Goal: Navigation & Orientation: Find specific page/section

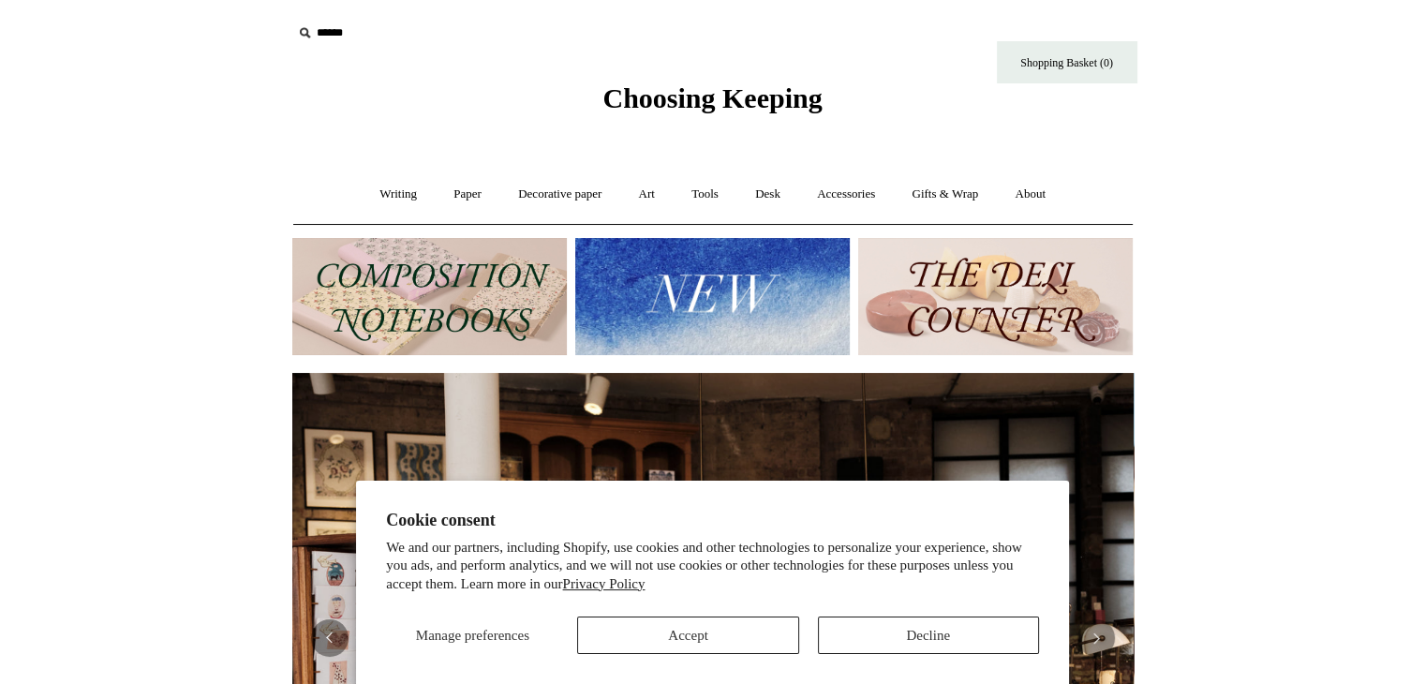
click at [738, 264] on img at bounding box center [712, 296] width 275 height 117
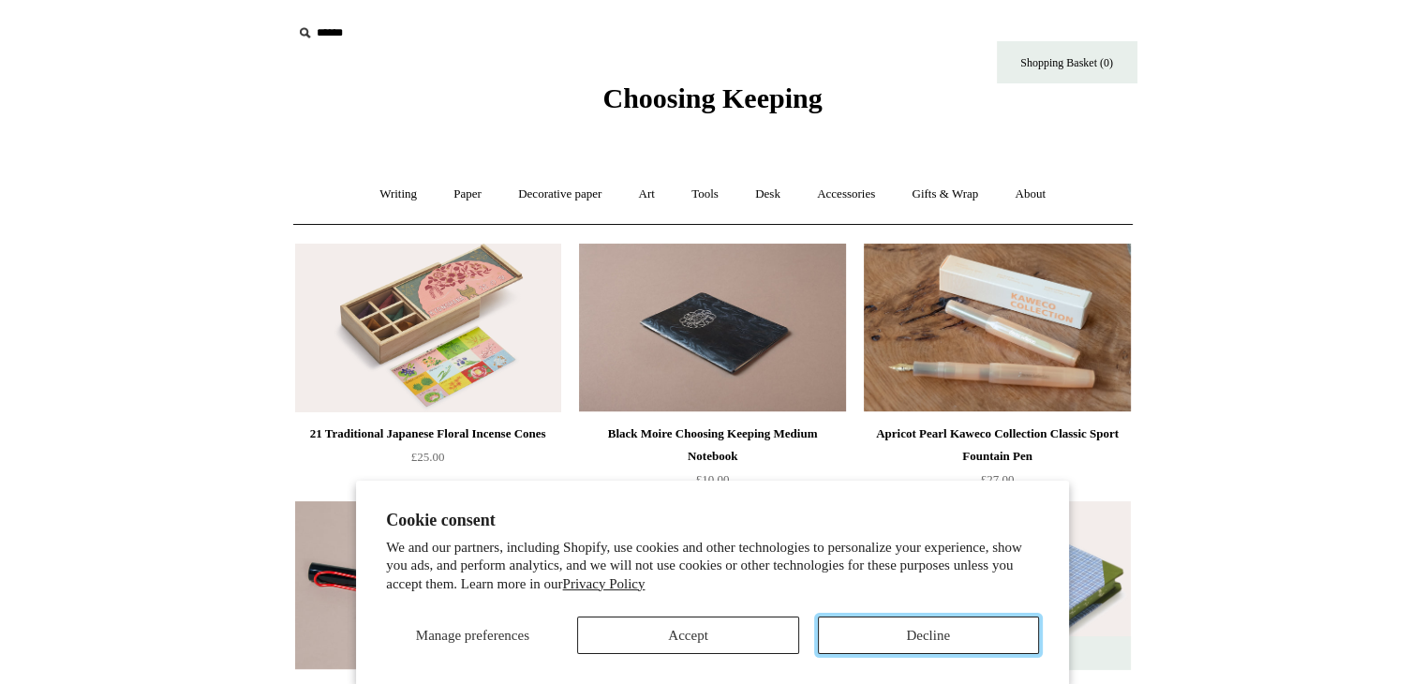
click at [902, 632] on button "Decline" at bounding box center [928, 634] width 221 height 37
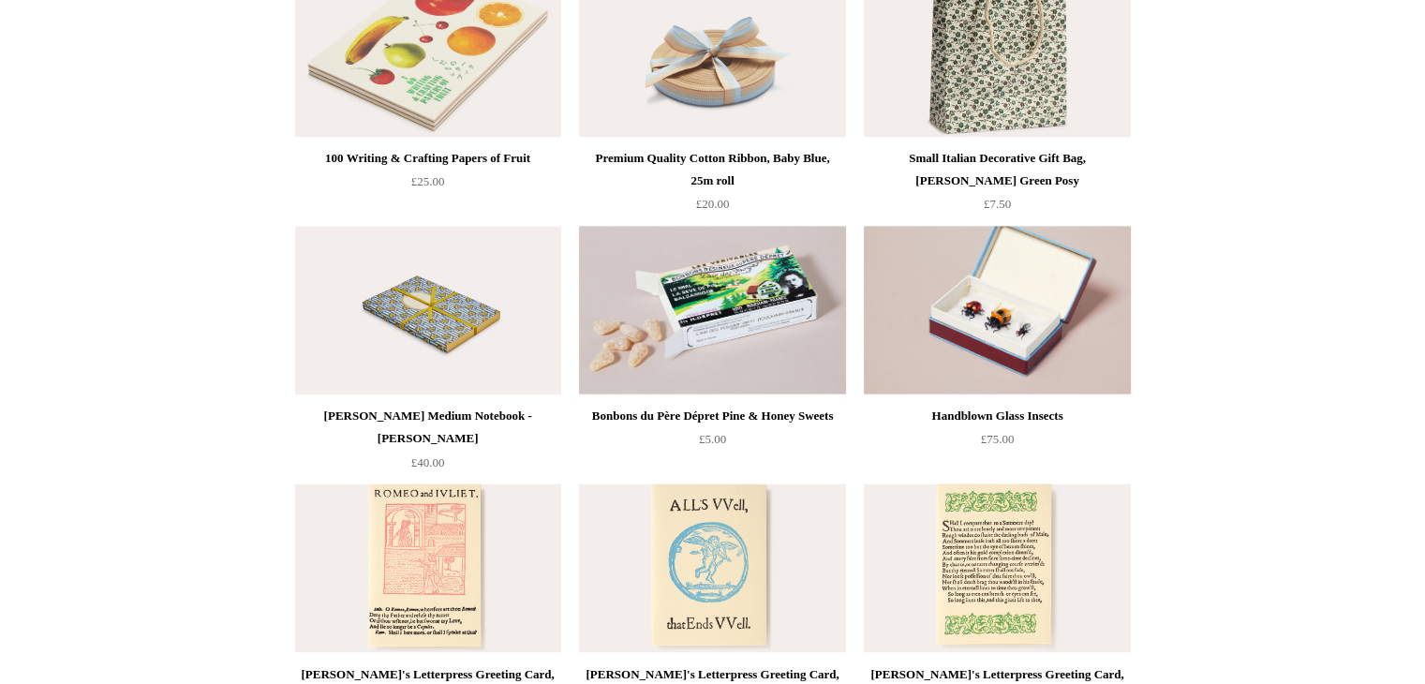
scroll to position [3104, 0]
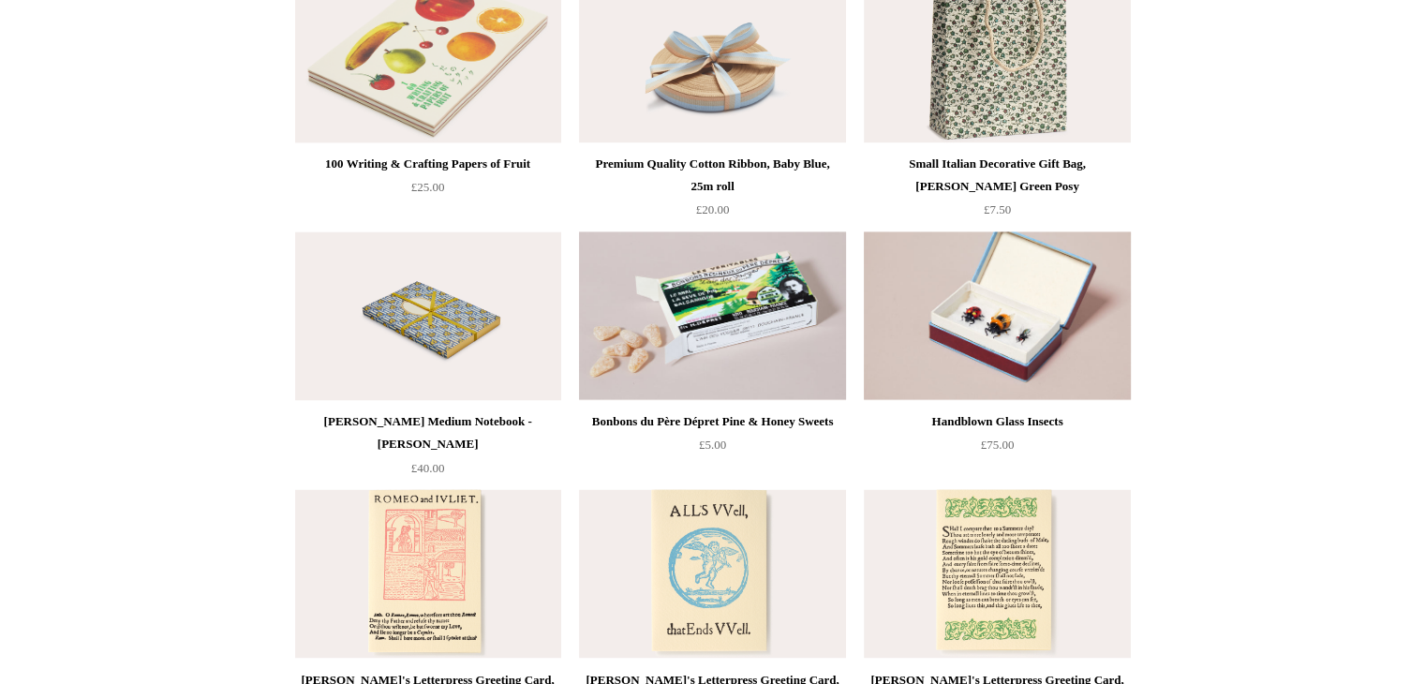
click at [465, 89] on img at bounding box center [428, 58] width 266 height 169
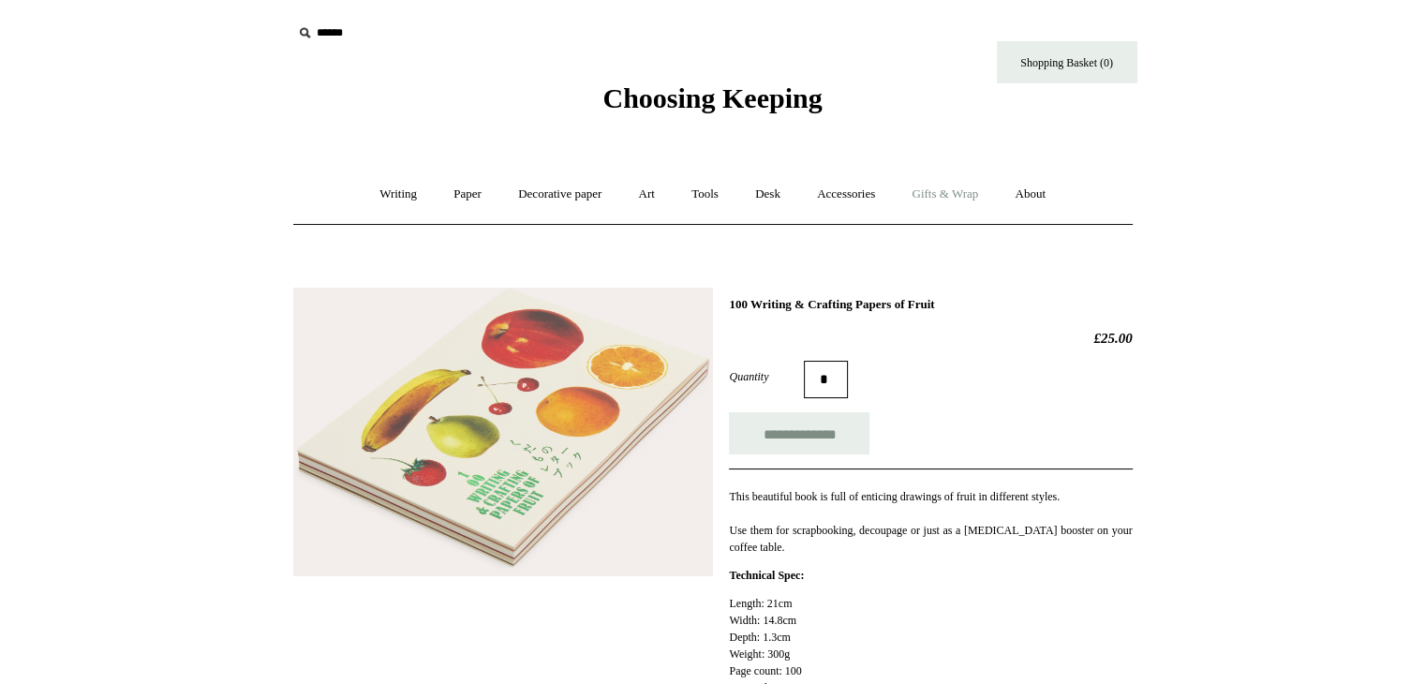
click at [967, 200] on link "Gifts & Wrap +" at bounding box center [945, 195] width 100 height 50
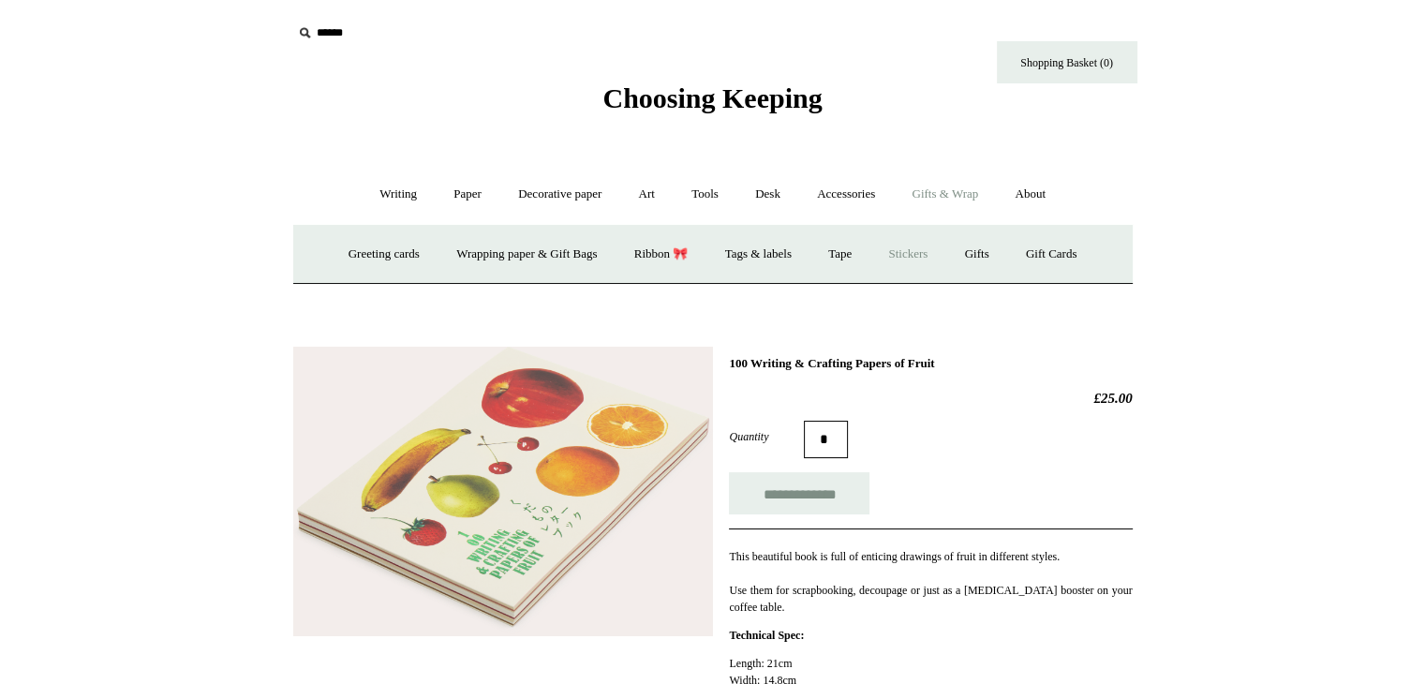
click at [922, 250] on link "Stickers" at bounding box center [907, 255] width 73 height 50
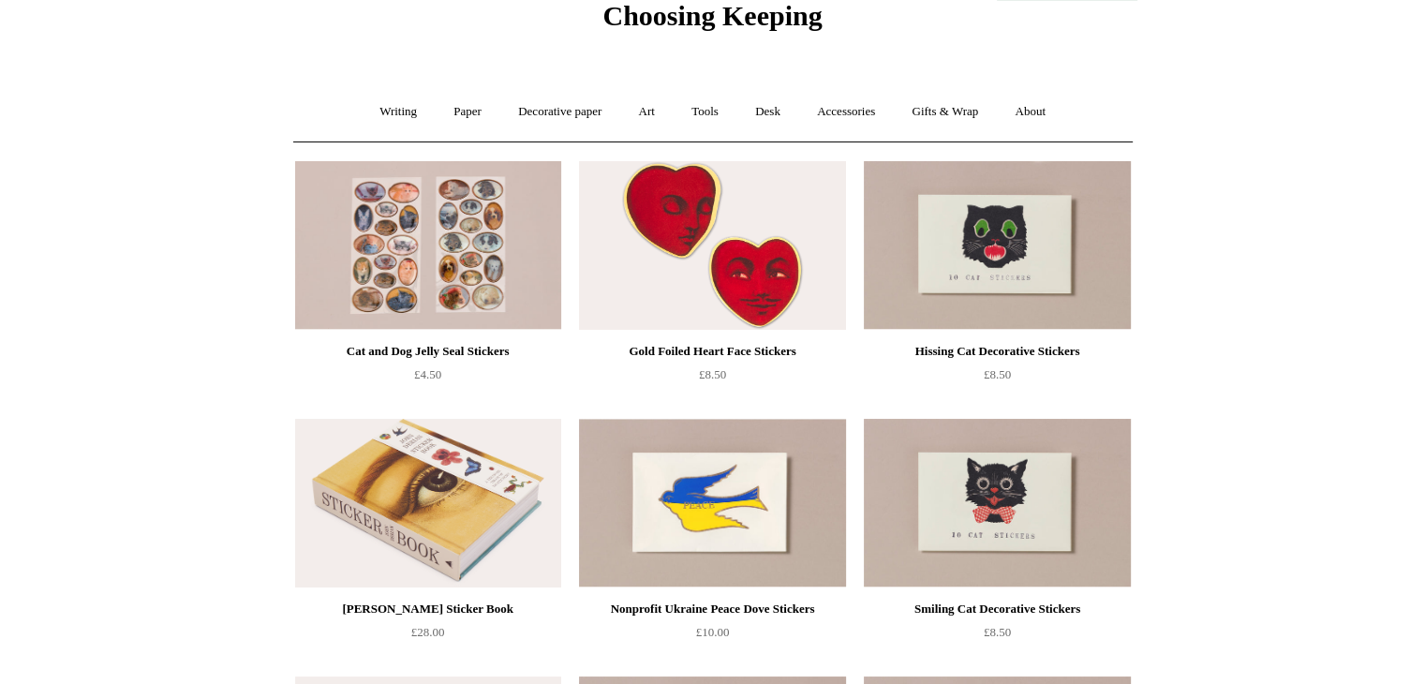
scroll to position [80, 0]
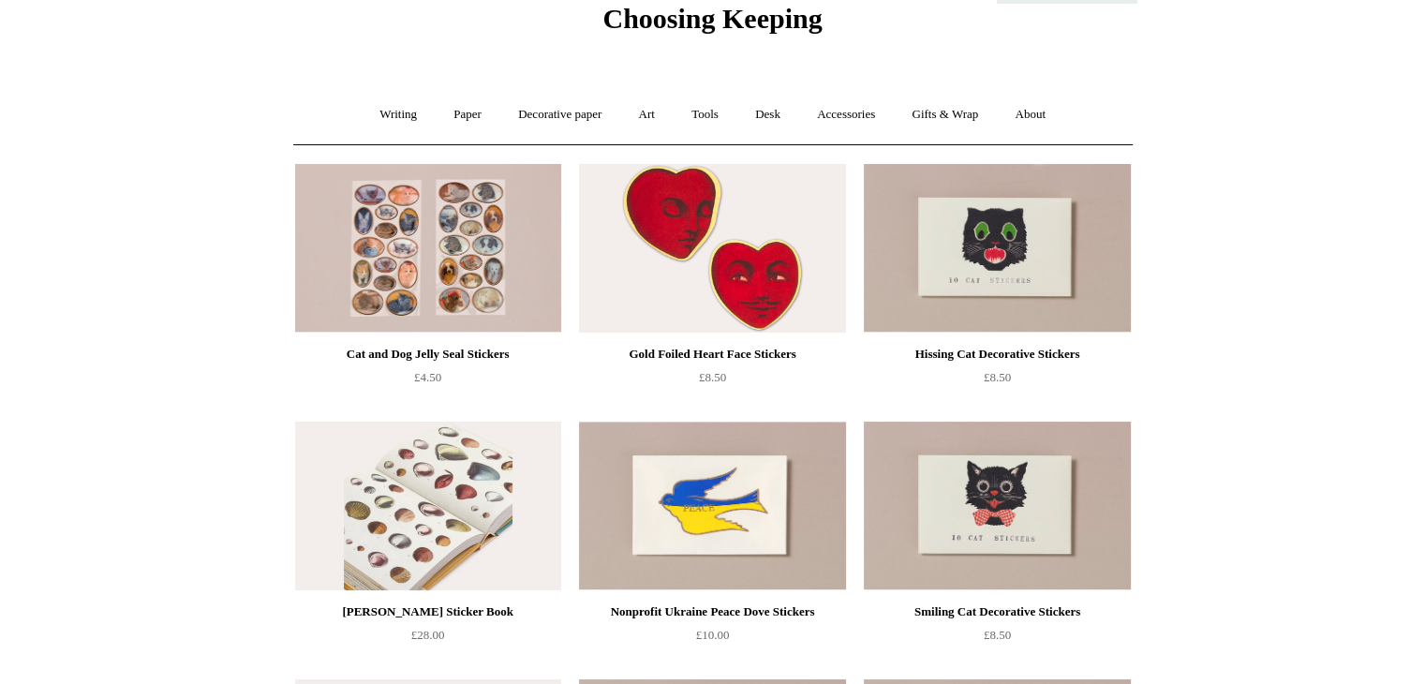
click at [386, 557] on img at bounding box center [428, 506] width 266 height 169
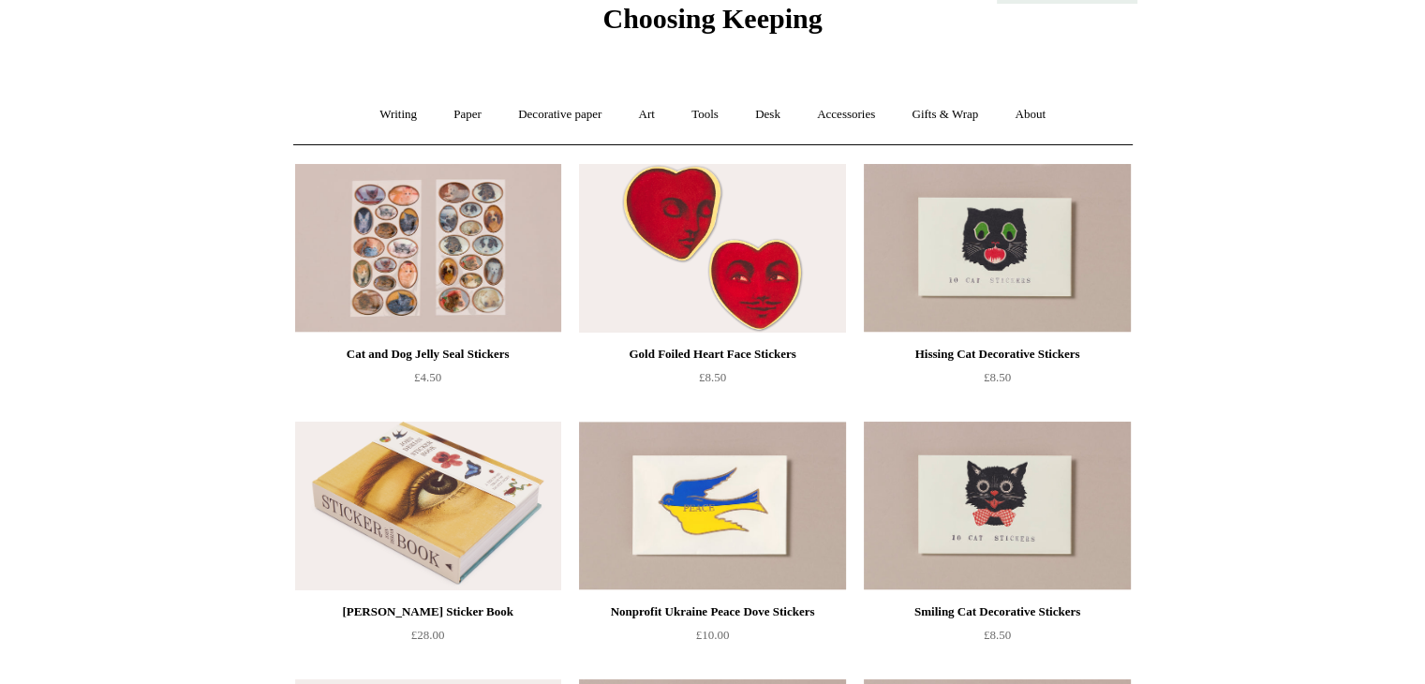
scroll to position [0, 0]
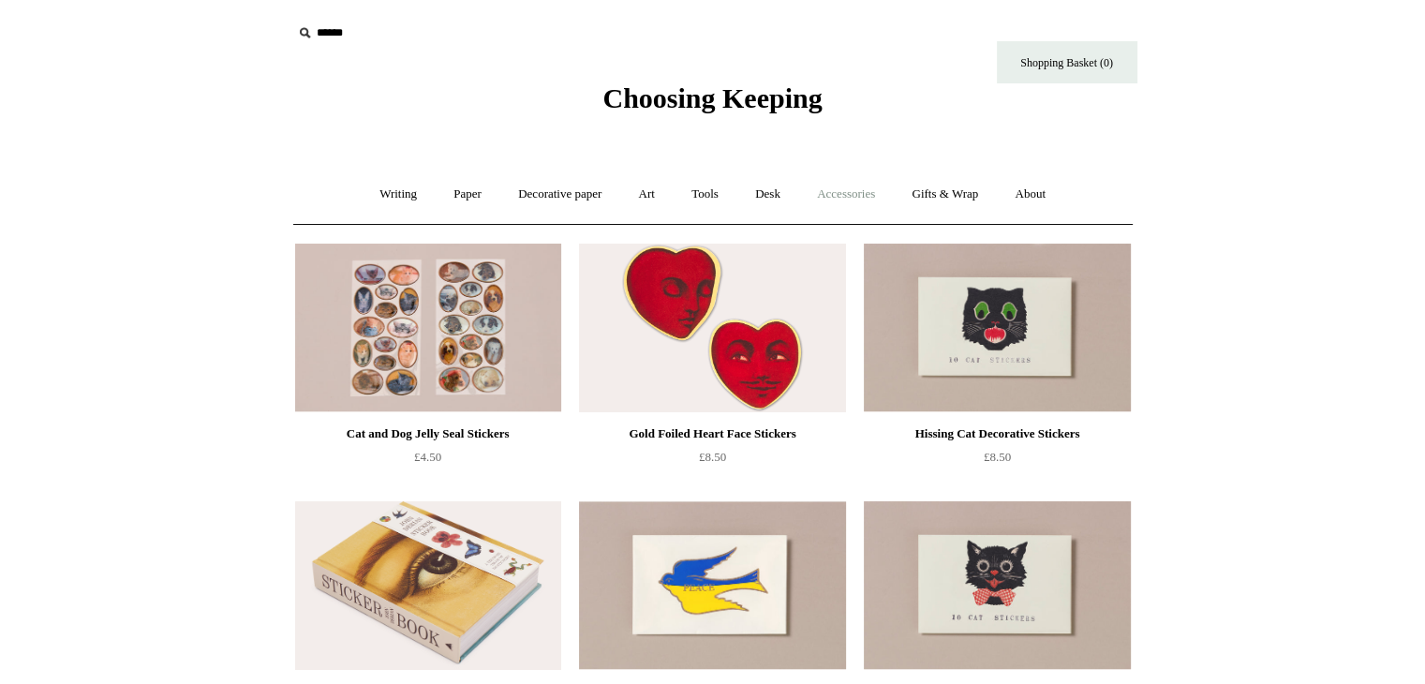
click at [877, 191] on link "Accessories +" at bounding box center [846, 195] width 92 height 50
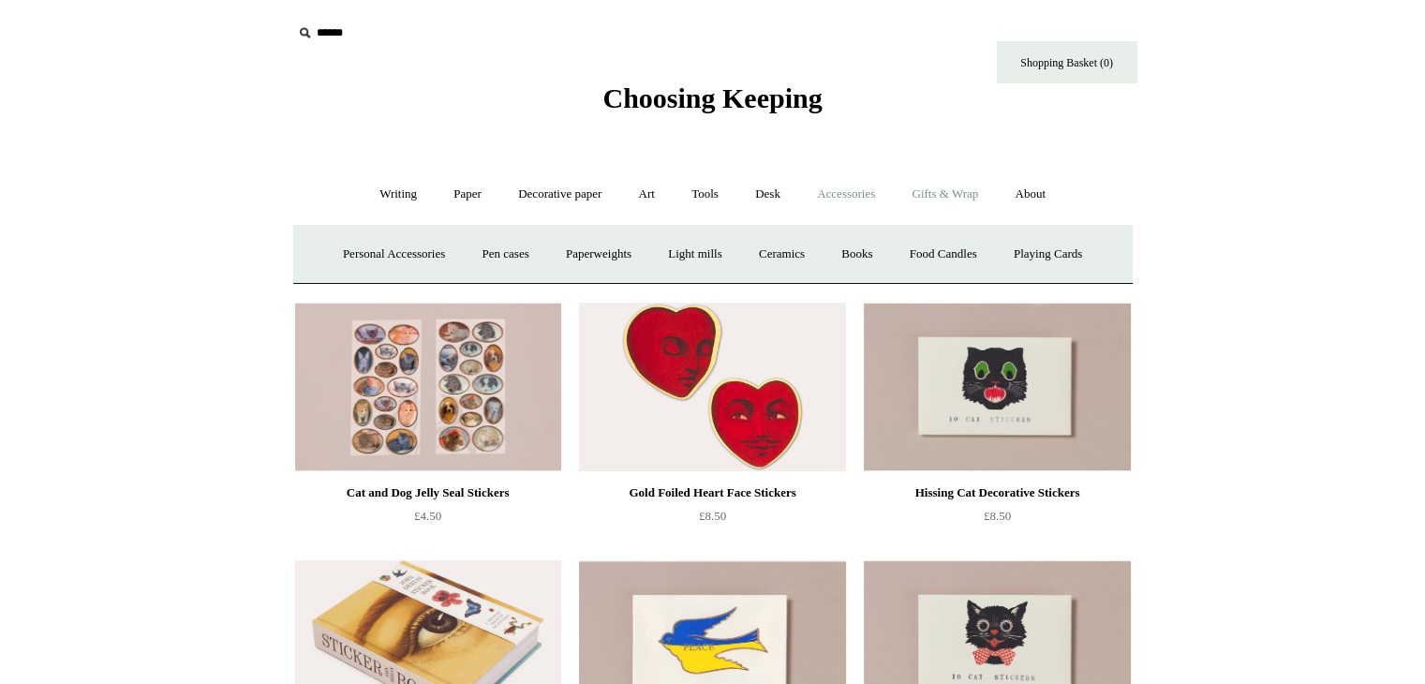
click at [982, 193] on link "Gifts & Wrap +" at bounding box center [945, 195] width 100 height 50
click at [371, 254] on link "Greeting cards +" at bounding box center [384, 255] width 105 height 50
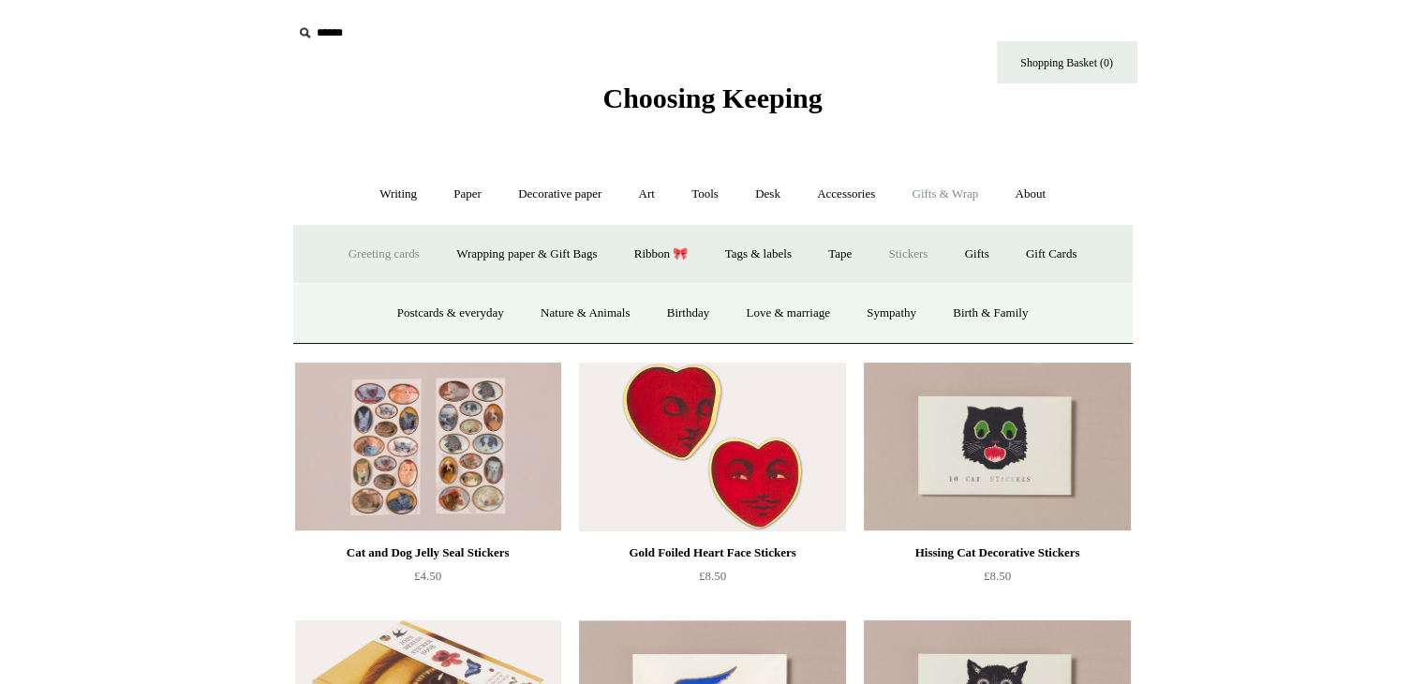
click at [371, 254] on link "Greeting cards -" at bounding box center [384, 255] width 105 height 50
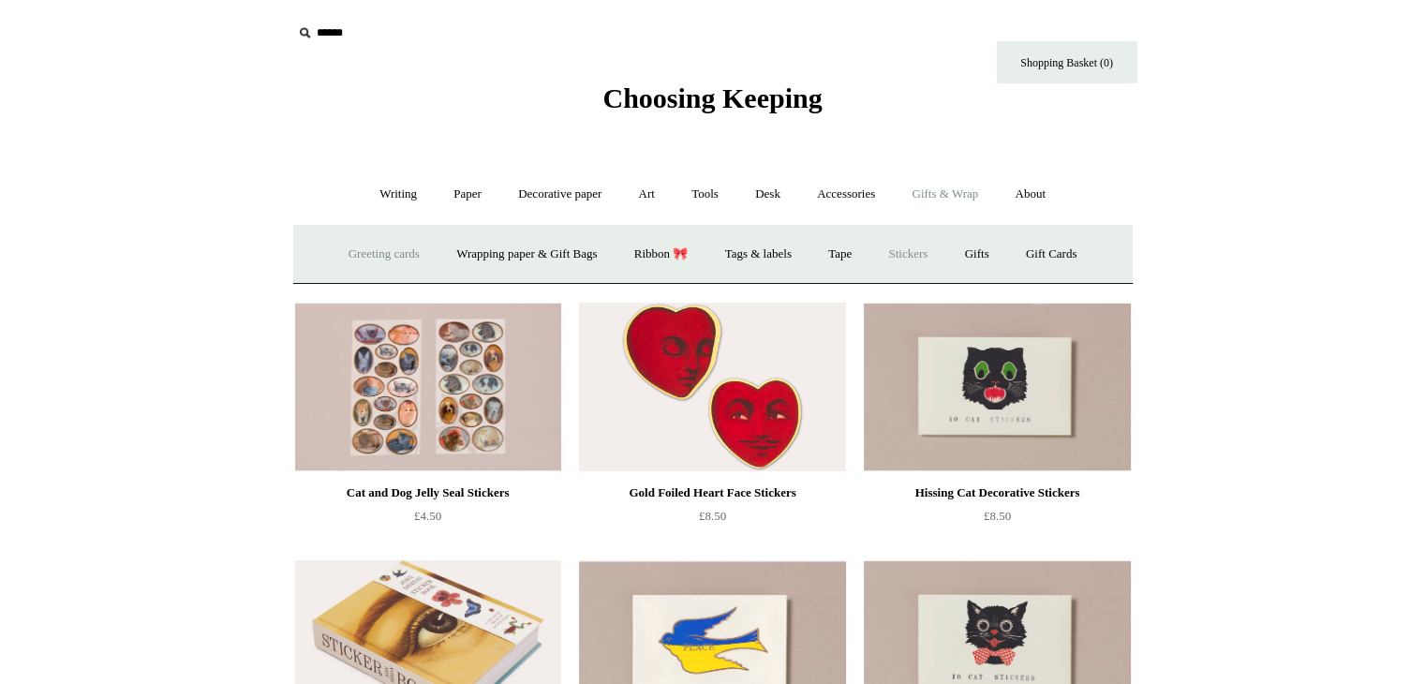
click at [371, 254] on link "Greeting cards +" at bounding box center [384, 255] width 105 height 50
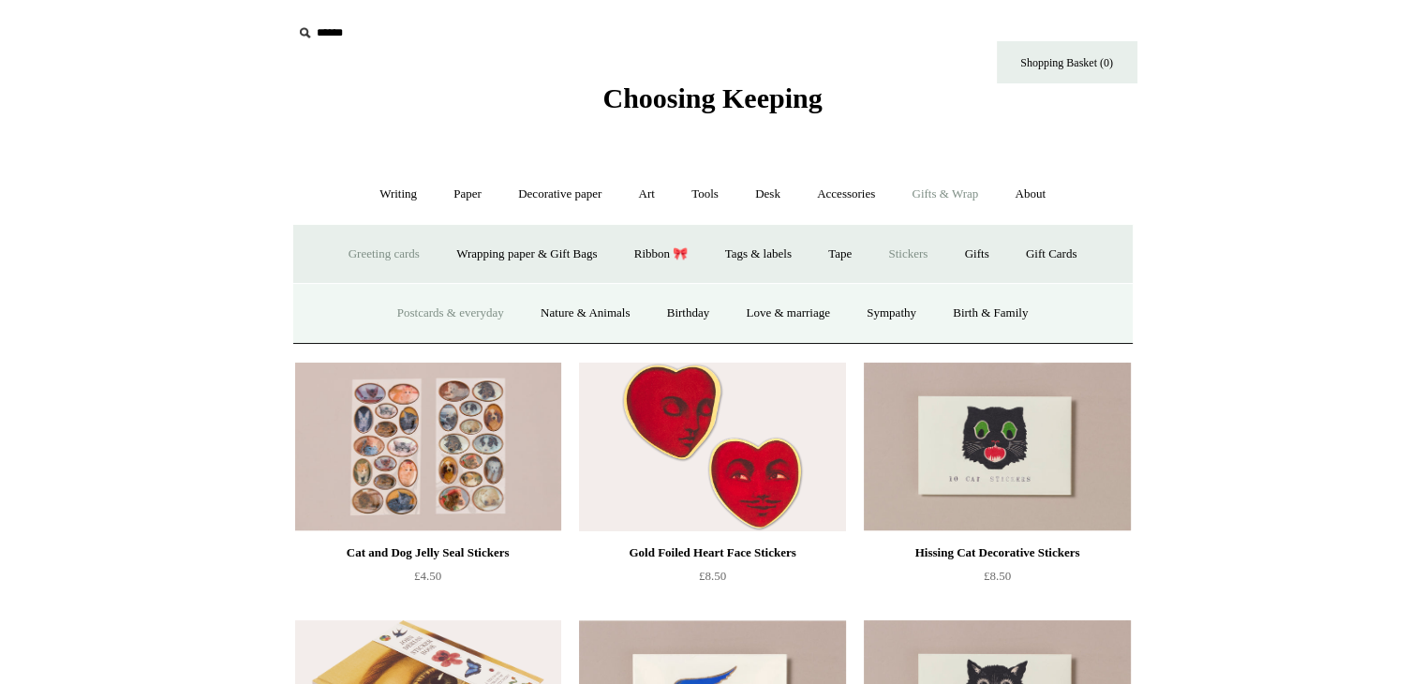
click at [461, 308] on link "Postcards & everyday" at bounding box center [450, 314] width 141 height 50
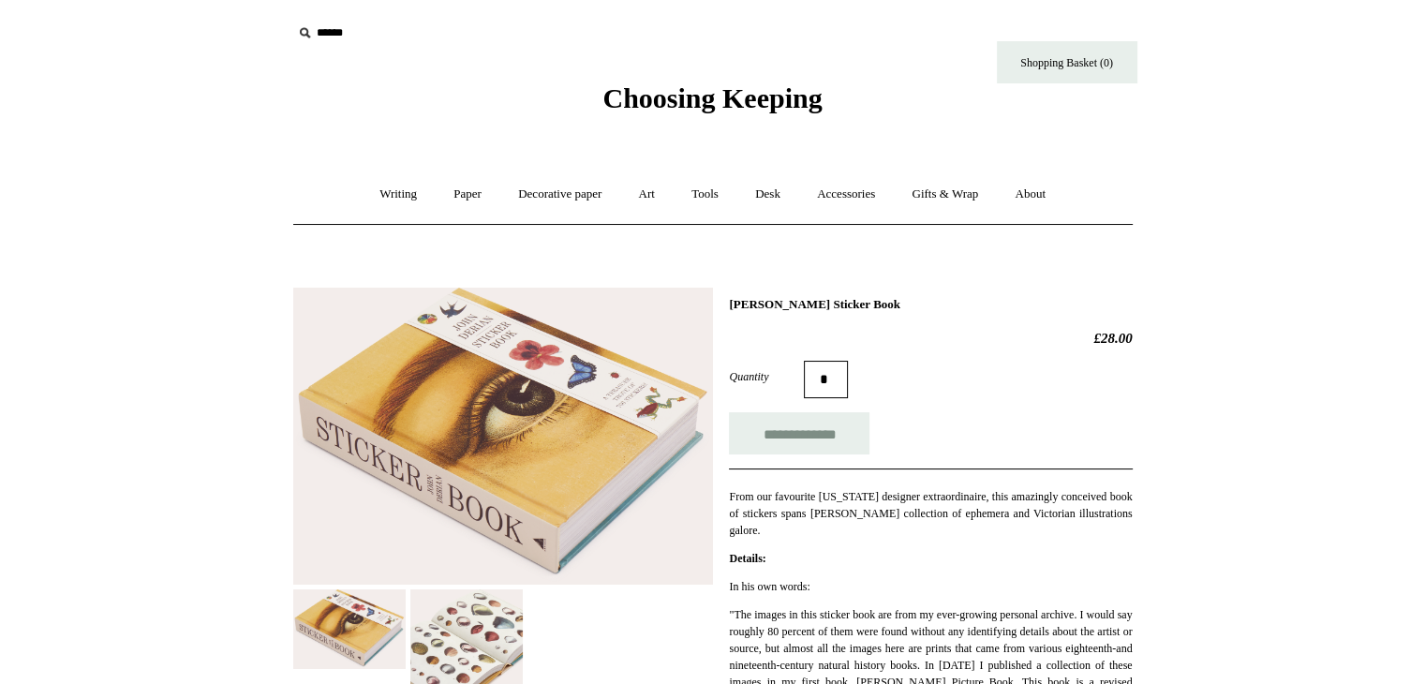
click at [441, 646] on img at bounding box center [466, 645] width 112 height 112
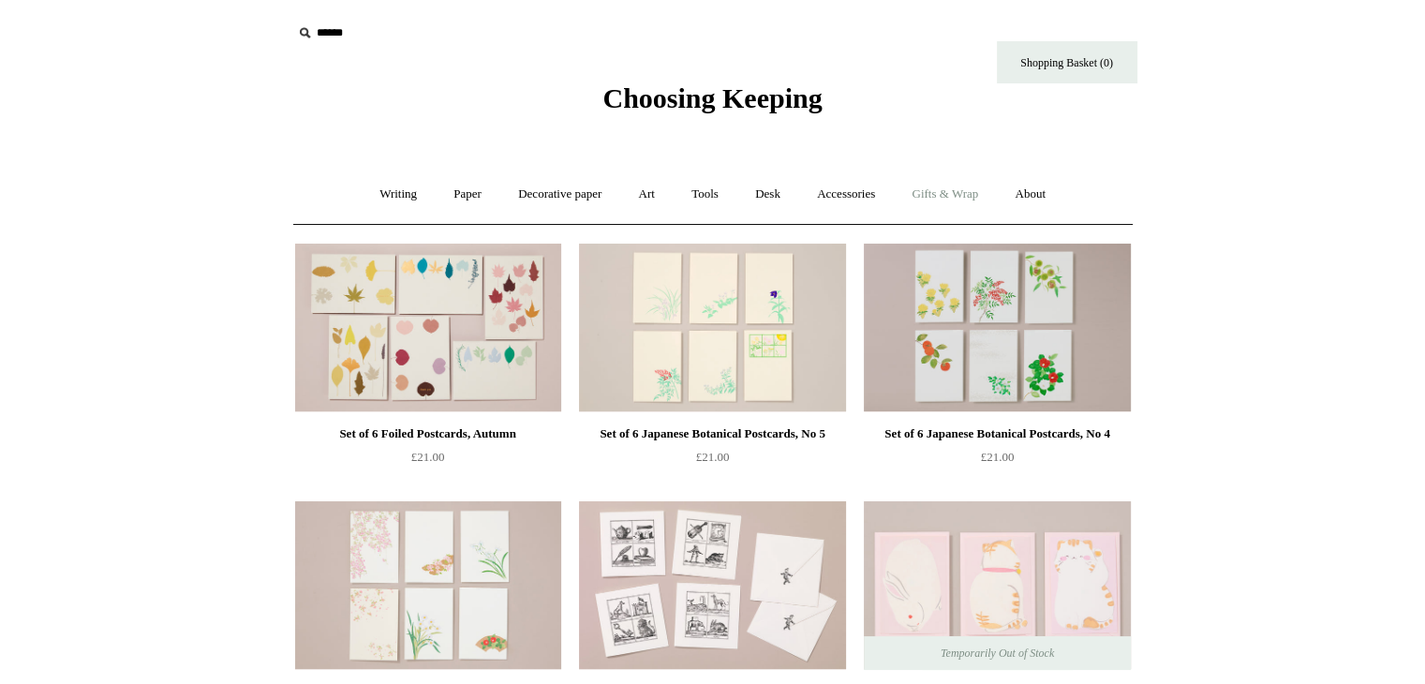
click at [946, 180] on link "Gifts & Wrap +" at bounding box center [945, 195] width 100 height 50
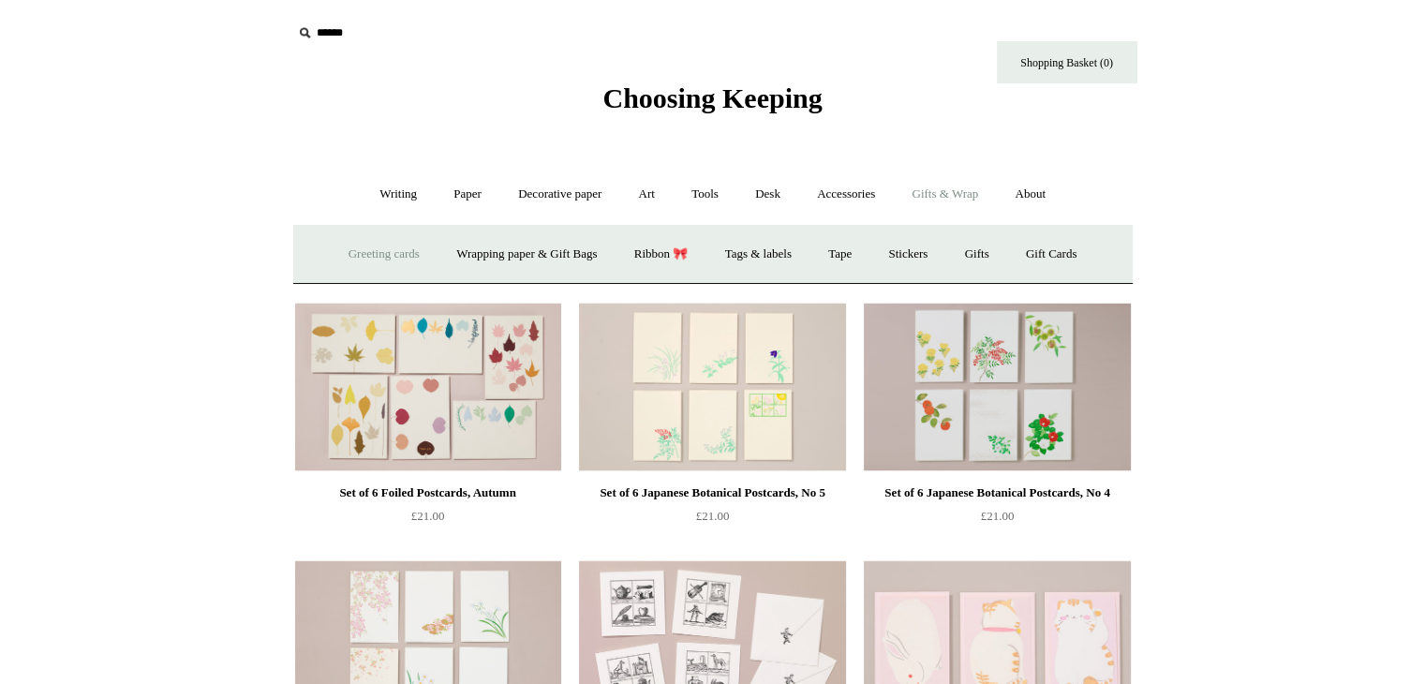
click at [332, 252] on link "Greeting cards +" at bounding box center [384, 255] width 105 height 50
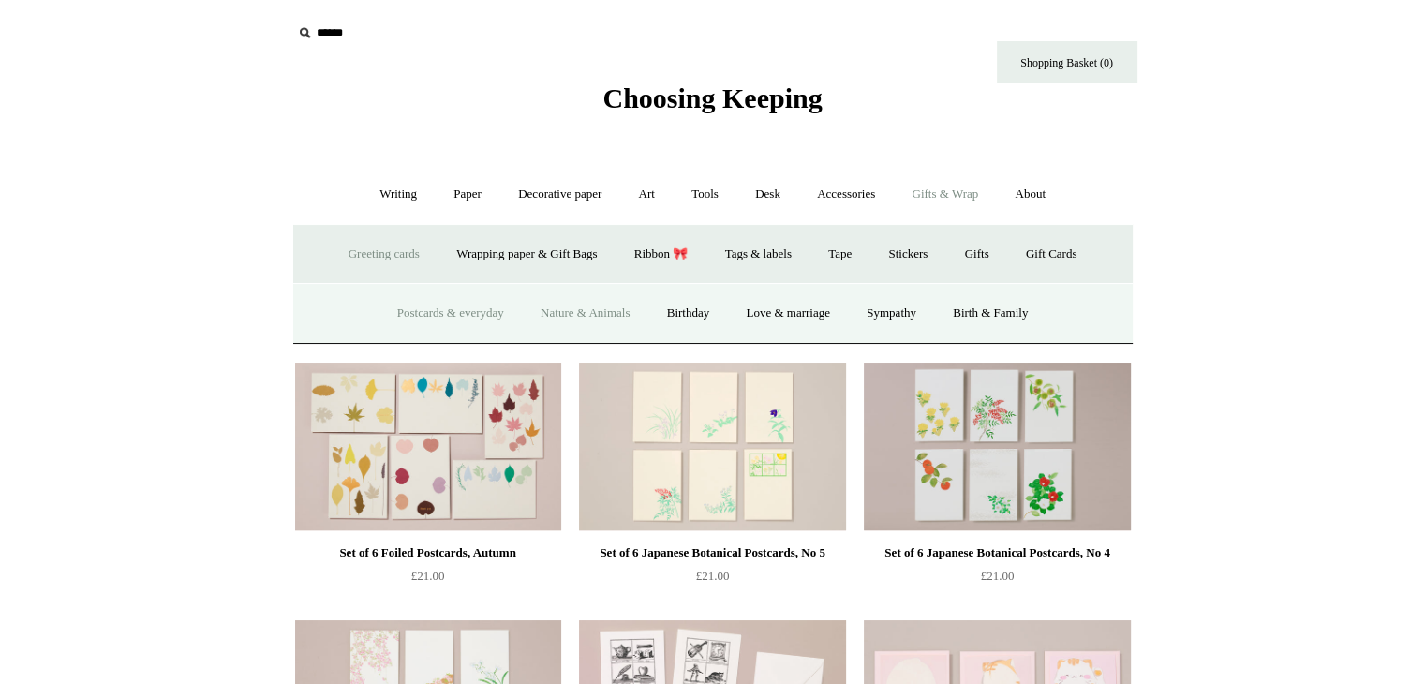
click at [614, 306] on link "Nature & Animals" at bounding box center [585, 314] width 123 height 50
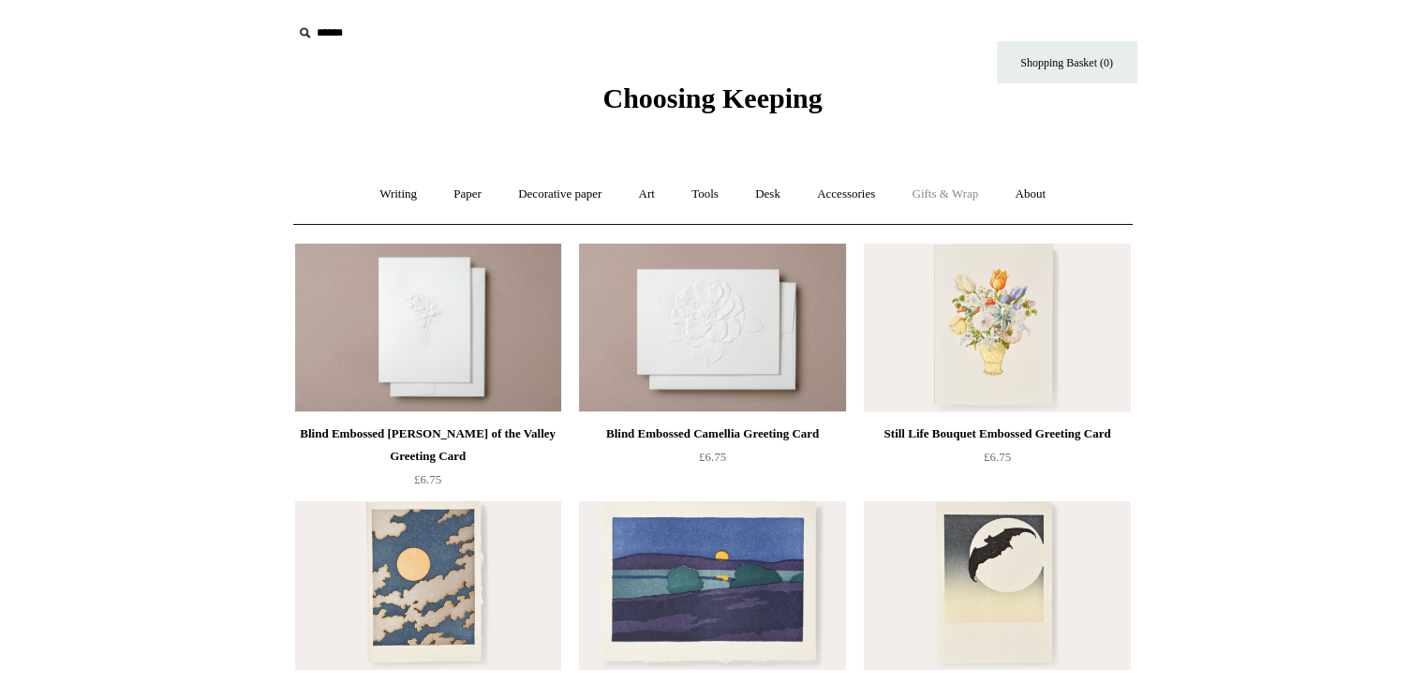
click at [923, 186] on link "Gifts & Wrap +" at bounding box center [945, 195] width 100 height 50
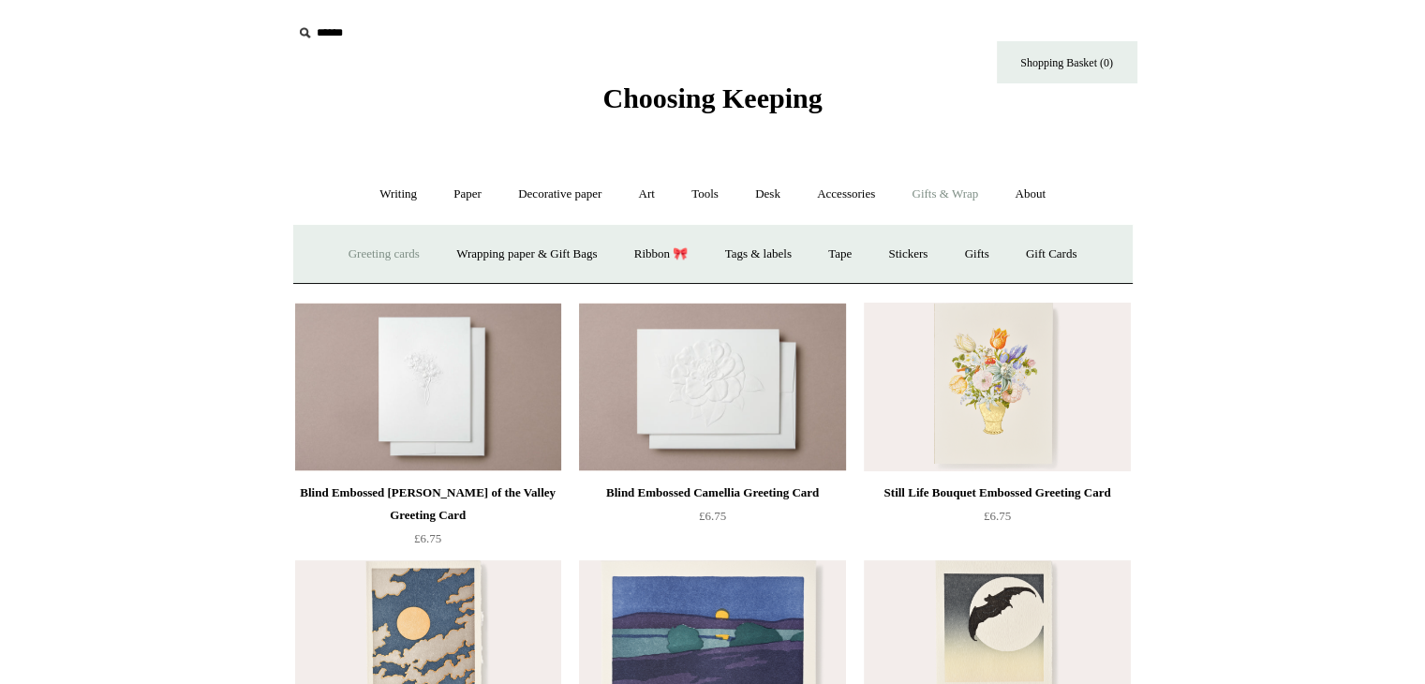
click at [379, 243] on link "Greeting cards +" at bounding box center [384, 255] width 105 height 50
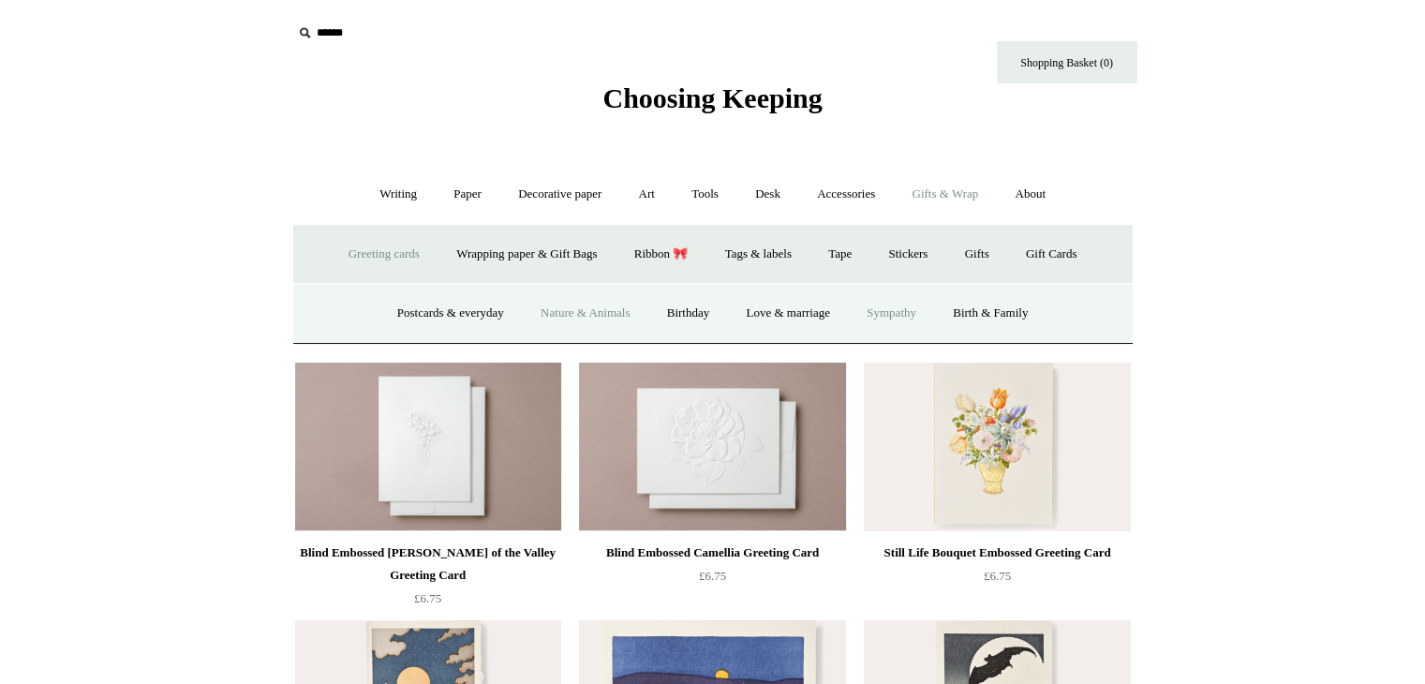
click at [896, 302] on link "Sympathy" at bounding box center [891, 314] width 83 height 50
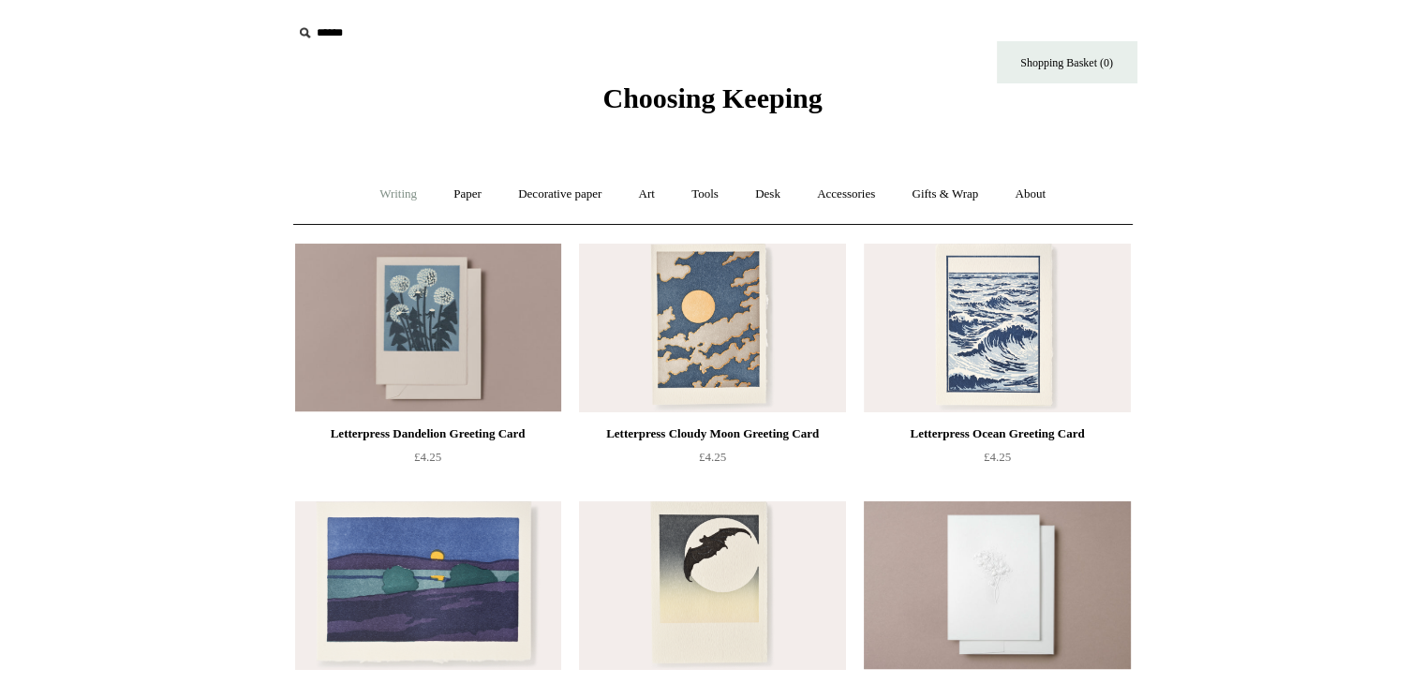
click at [381, 191] on link "Writing +" at bounding box center [398, 195] width 71 height 50
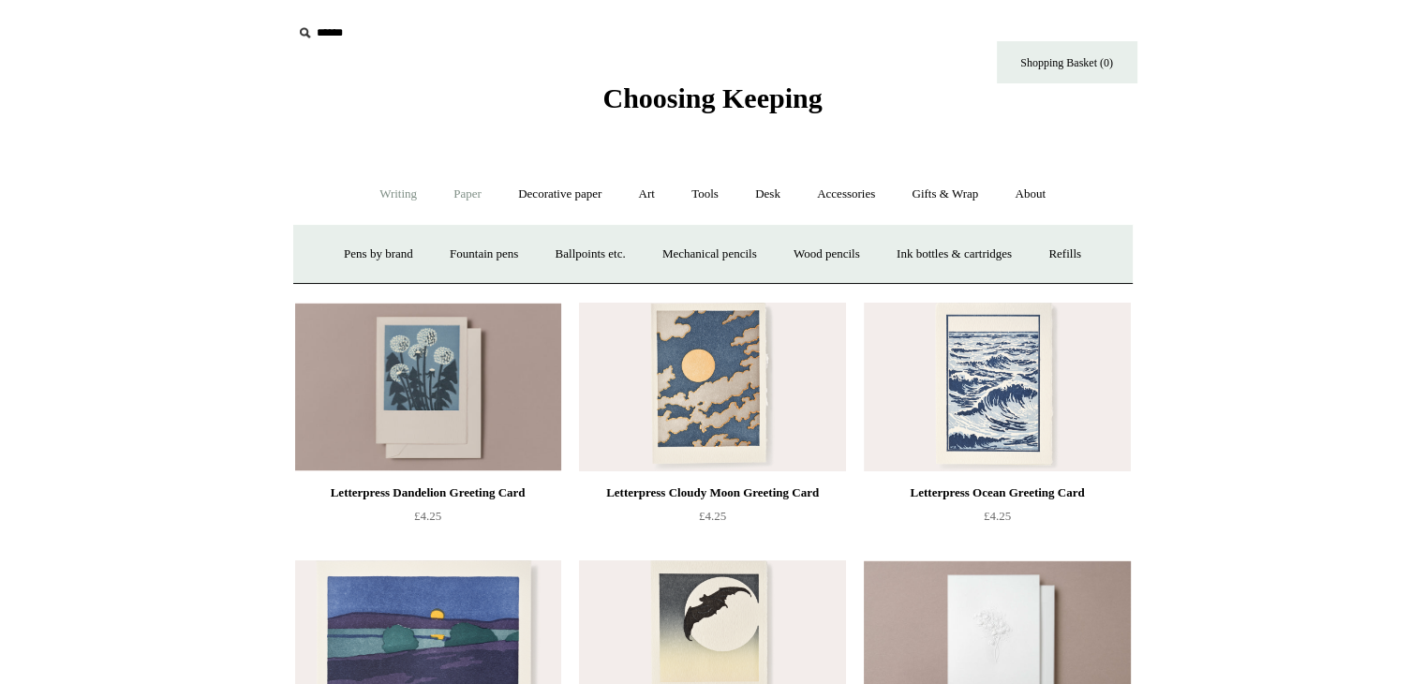
click at [450, 200] on link "Paper +" at bounding box center [468, 195] width 62 height 50
drag, startPoint x: 802, startPoint y: 249, endPoint x: 773, endPoint y: 250, distance: 29.1
click at [773, 250] on link "Greeting cards +" at bounding box center [788, 255] width 105 height 50
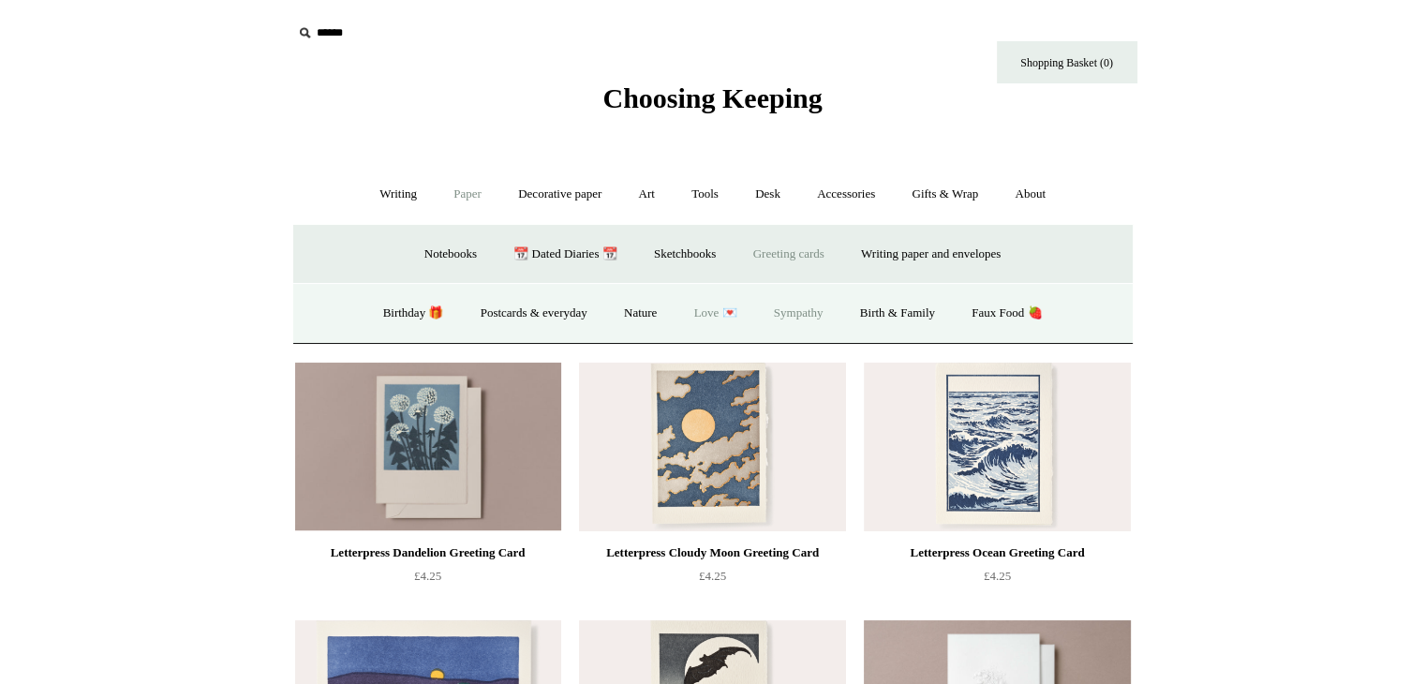
click at [713, 311] on link "Love 💌" at bounding box center [715, 314] width 77 height 50
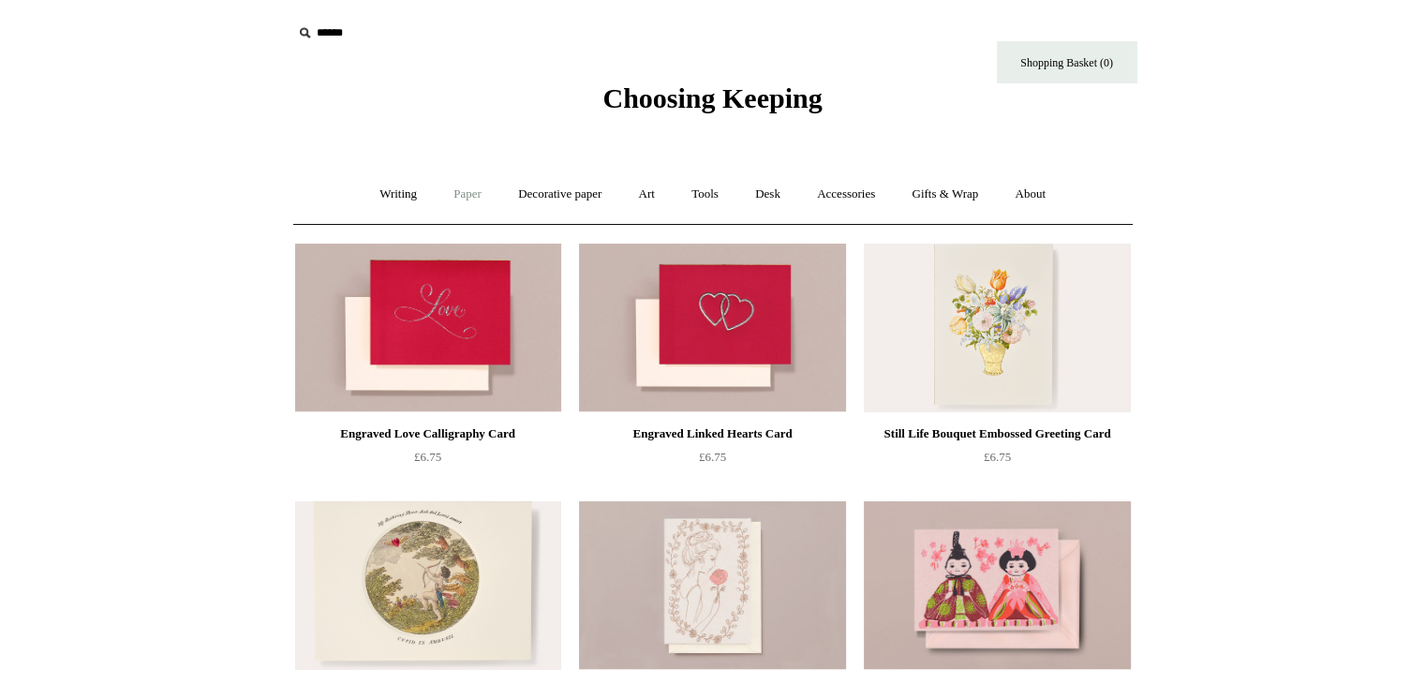
click at [442, 193] on link "Paper +" at bounding box center [468, 195] width 62 height 50
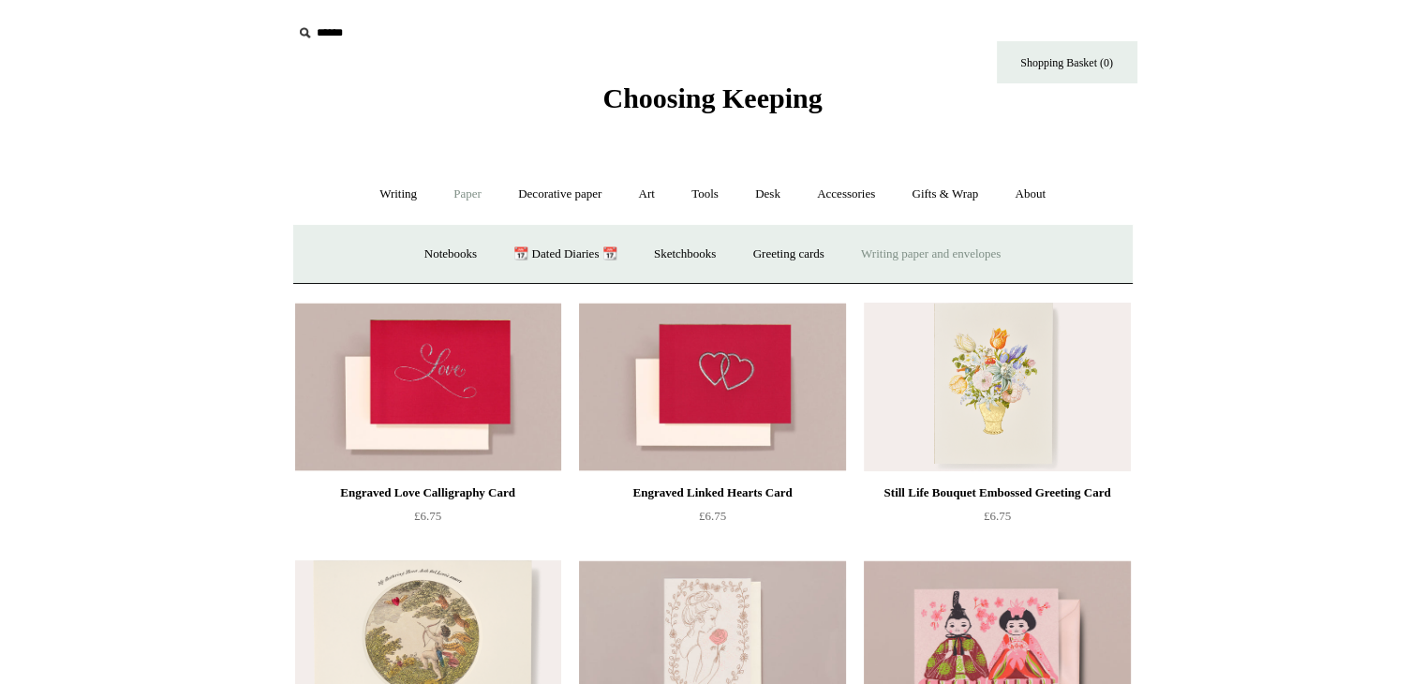
click at [929, 258] on link "Writing paper and envelopes +" at bounding box center [930, 255] width 173 height 50
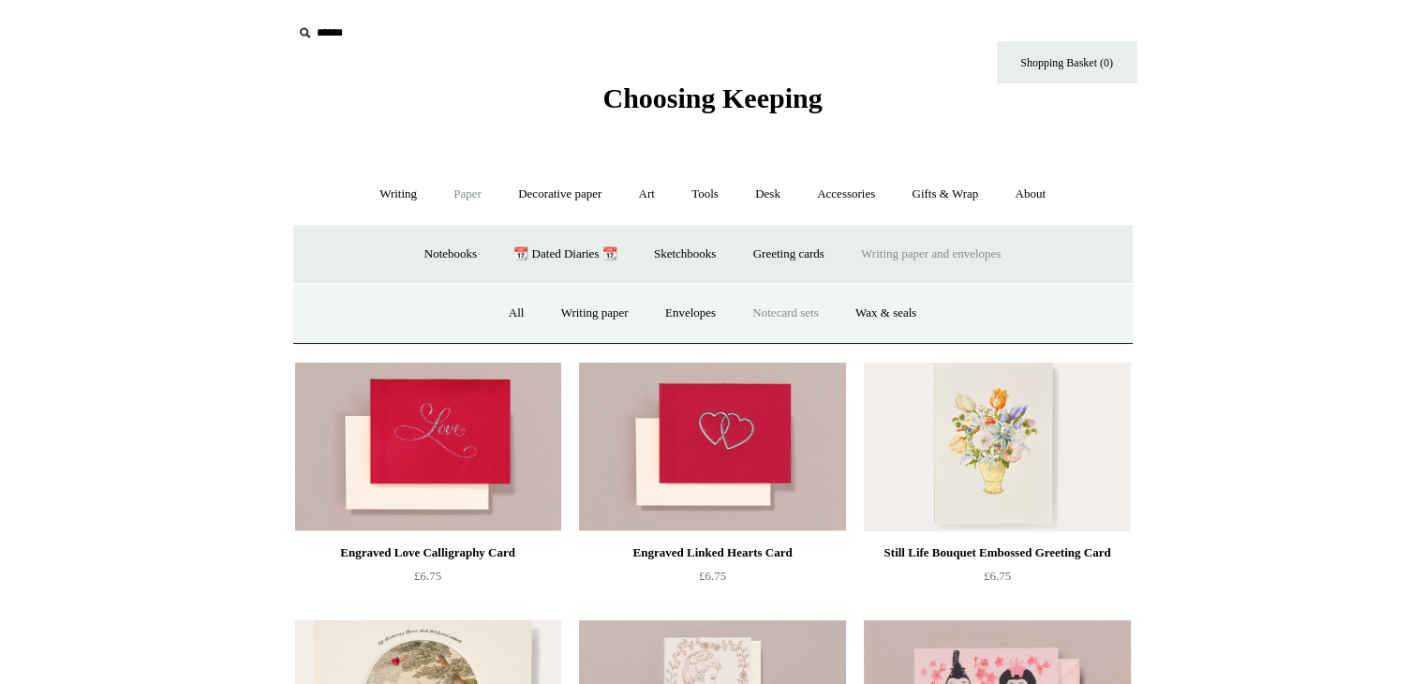
click at [794, 302] on link "Notecard sets" at bounding box center [784, 314] width 99 height 50
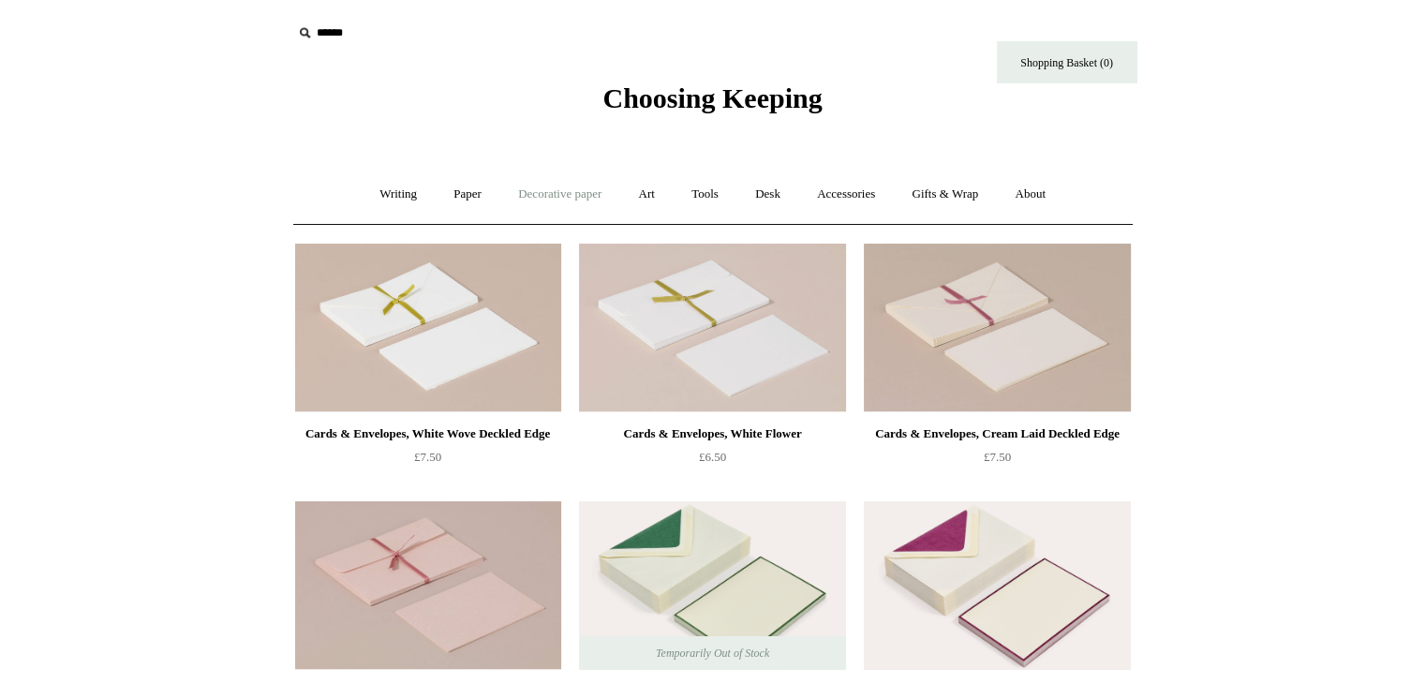
click at [561, 194] on link "Decorative paper +" at bounding box center [559, 195] width 117 height 50
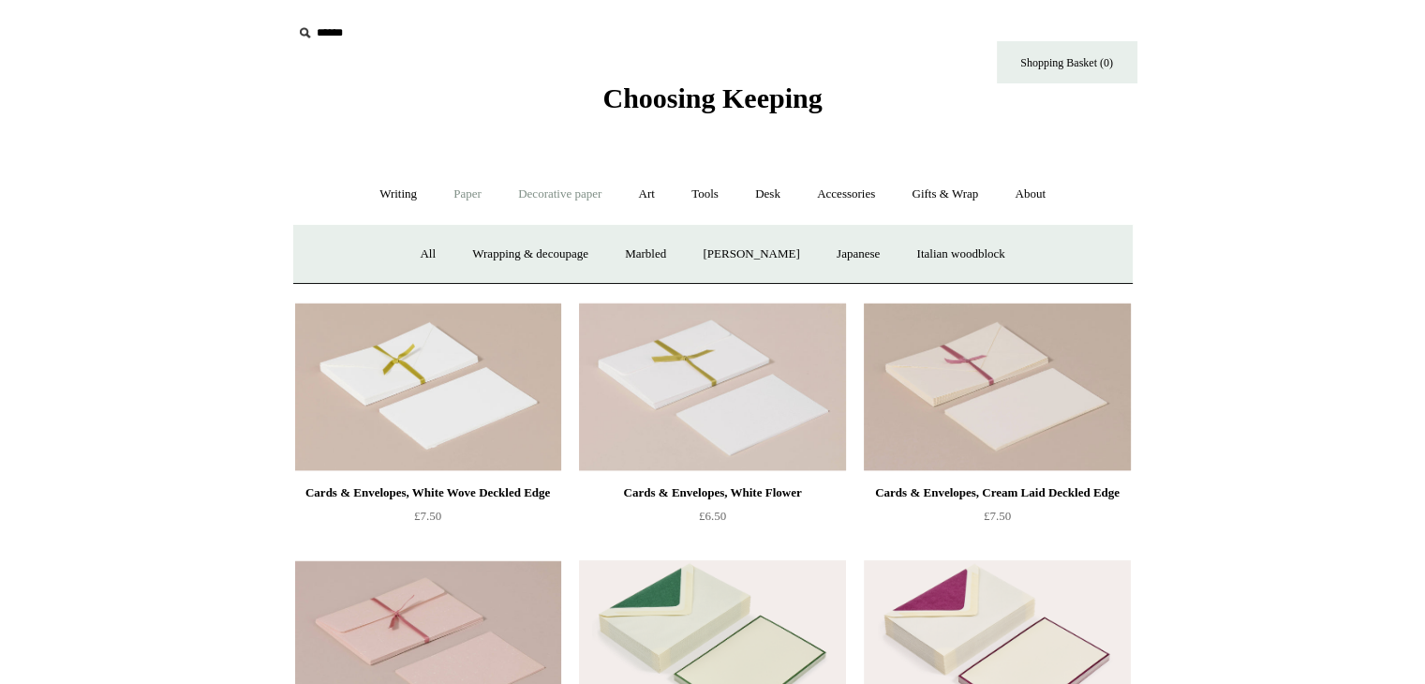
click at [457, 200] on link "Paper +" at bounding box center [468, 195] width 62 height 50
click at [943, 248] on link "Writing paper and envelopes +" at bounding box center [930, 255] width 173 height 50
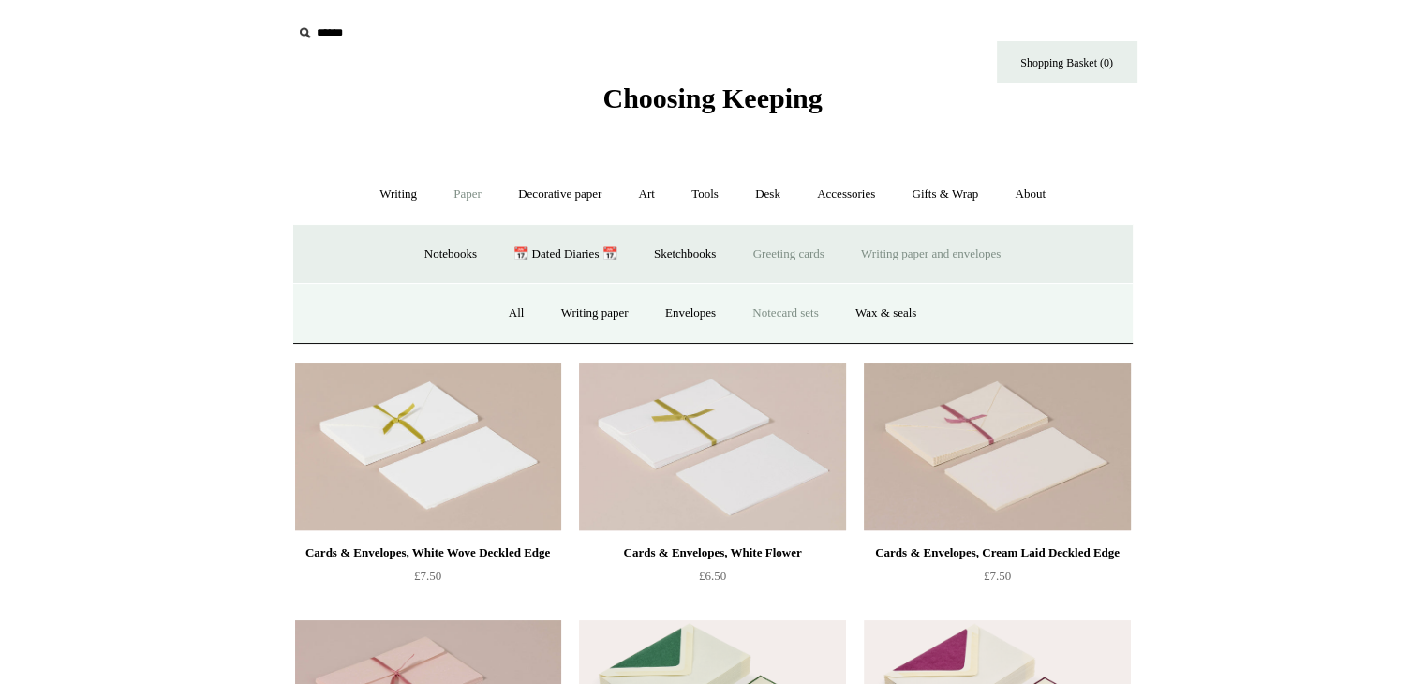
click at [817, 261] on link "Greeting cards +" at bounding box center [788, 255] width 105 height 50
click at [1001, 307] on link "Faux Food 🍓" at bounding box center [1007, 314] width 104 height 50
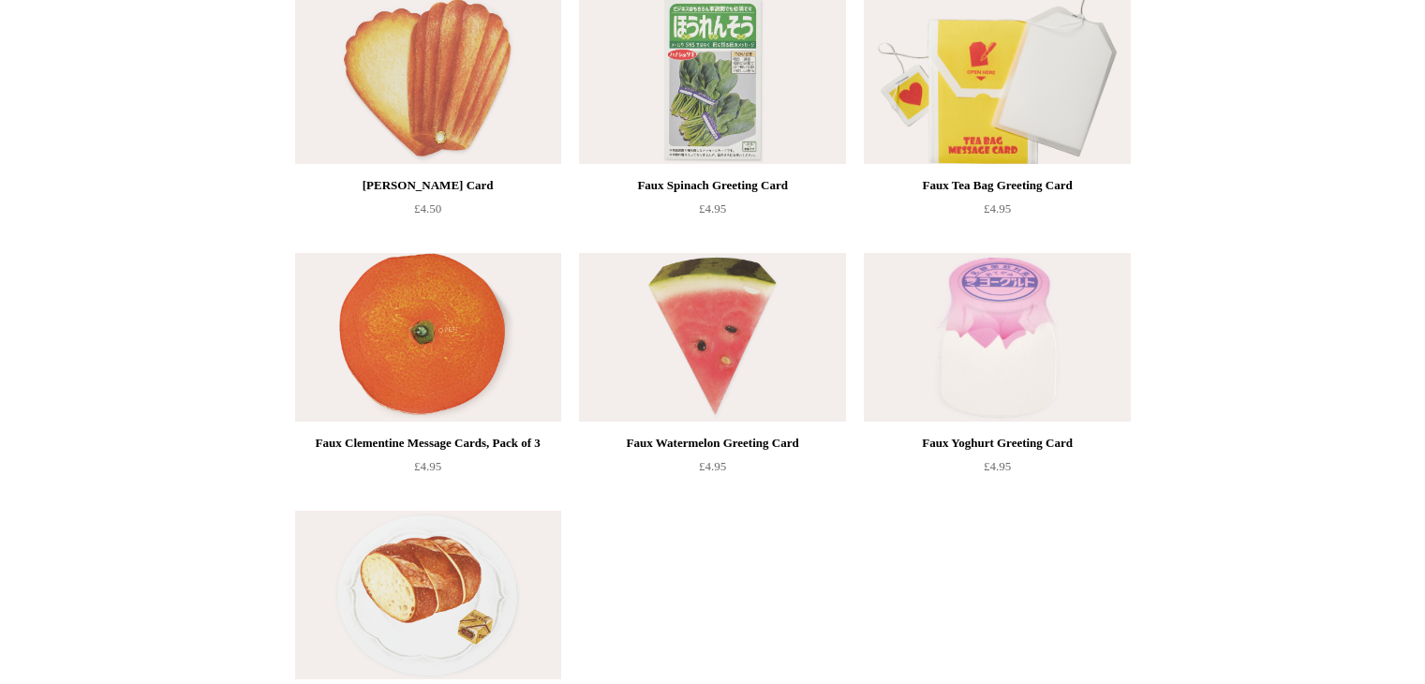
scroll to position [46, 0]
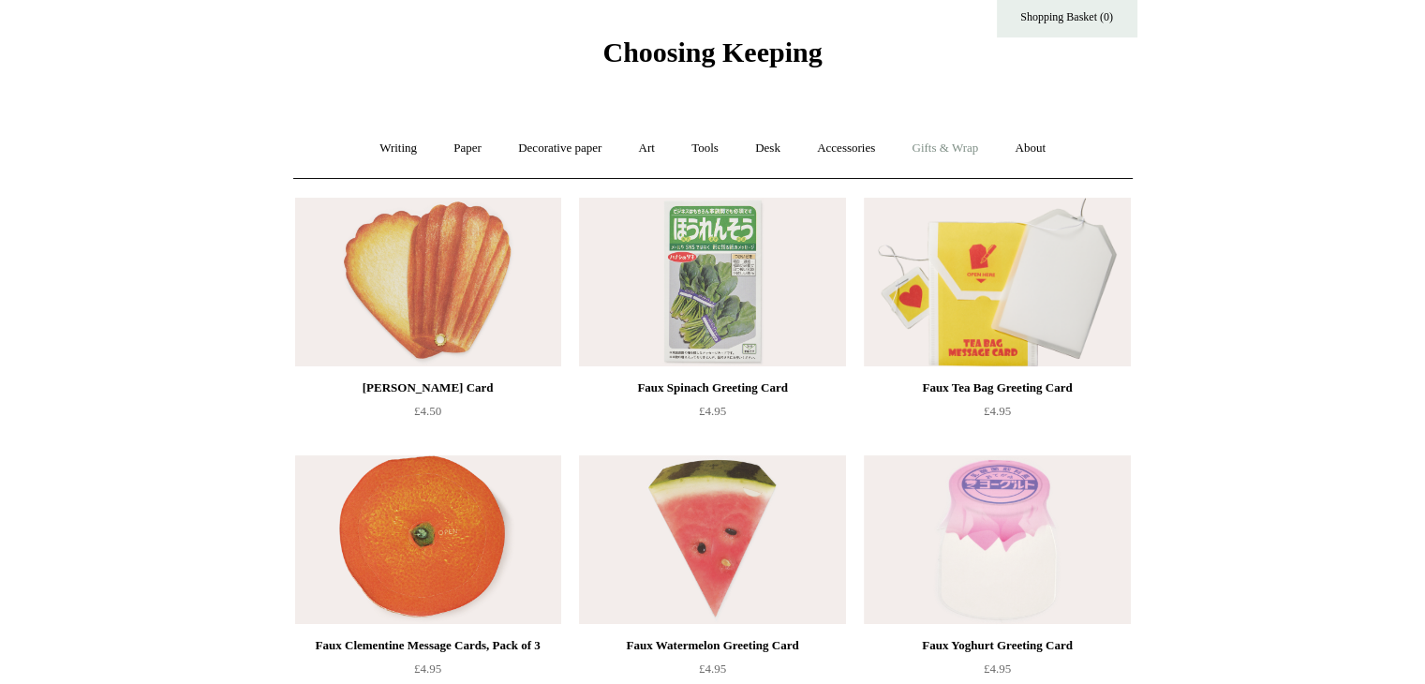
click at [973, 140] on link "Gifts & Wrap +" at bounding box center [945, 149] width 100 height 50
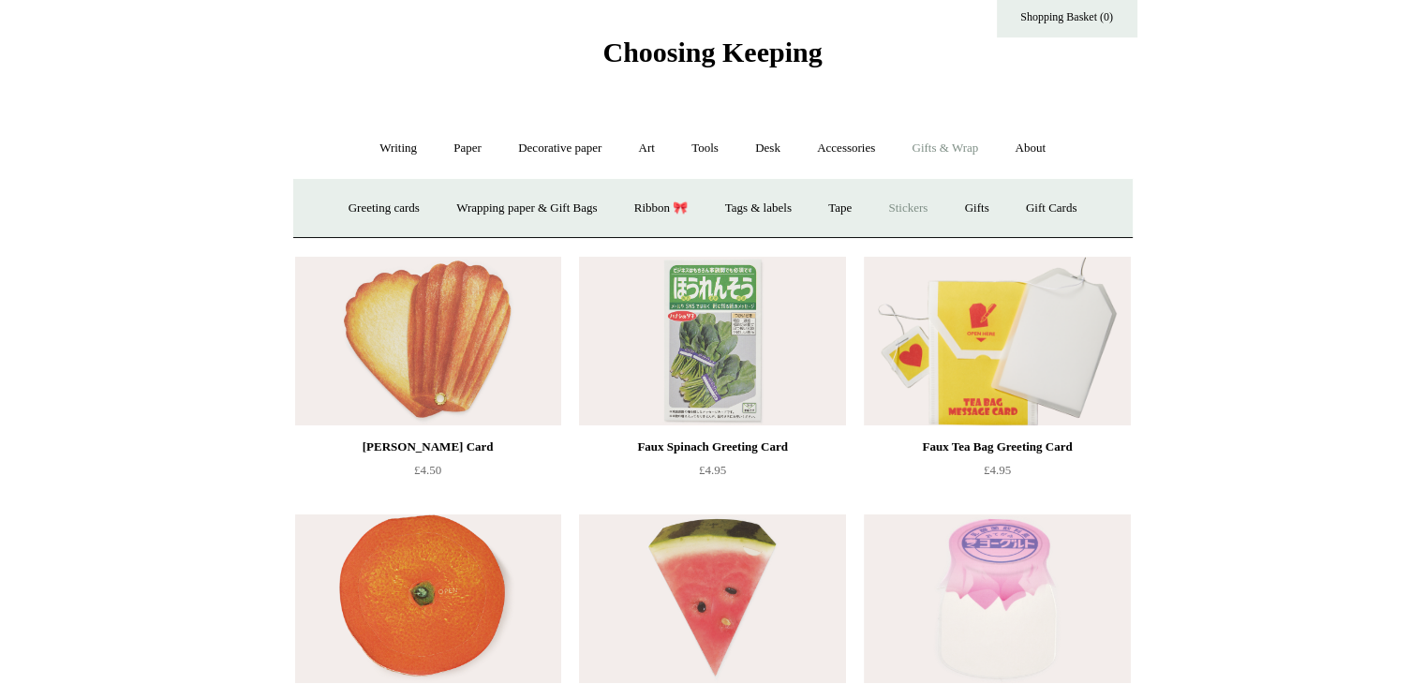
click at [913, 206] on link "Stickers" at bounding box center [907, 209] width 73 height 50
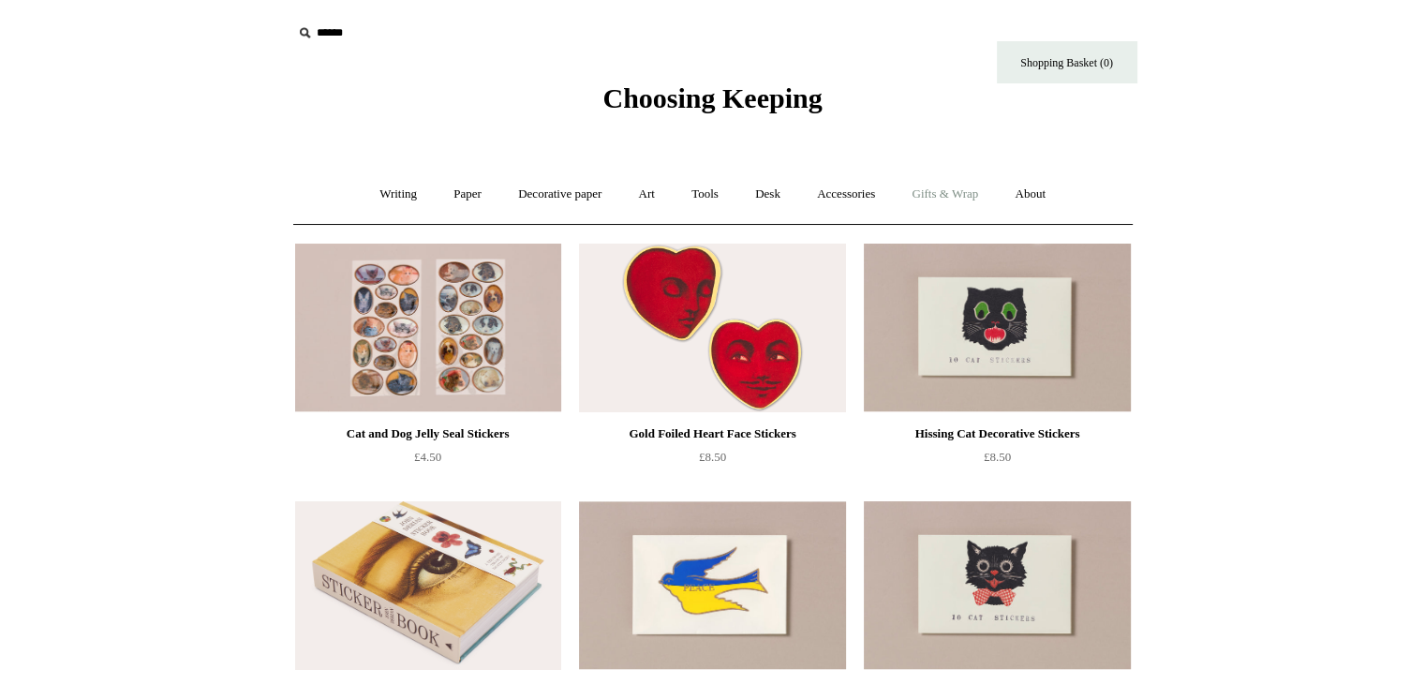
click at [941, 188] on link "Gifts & Wrap +" at bounding box center [945, 195] width 100 height 50
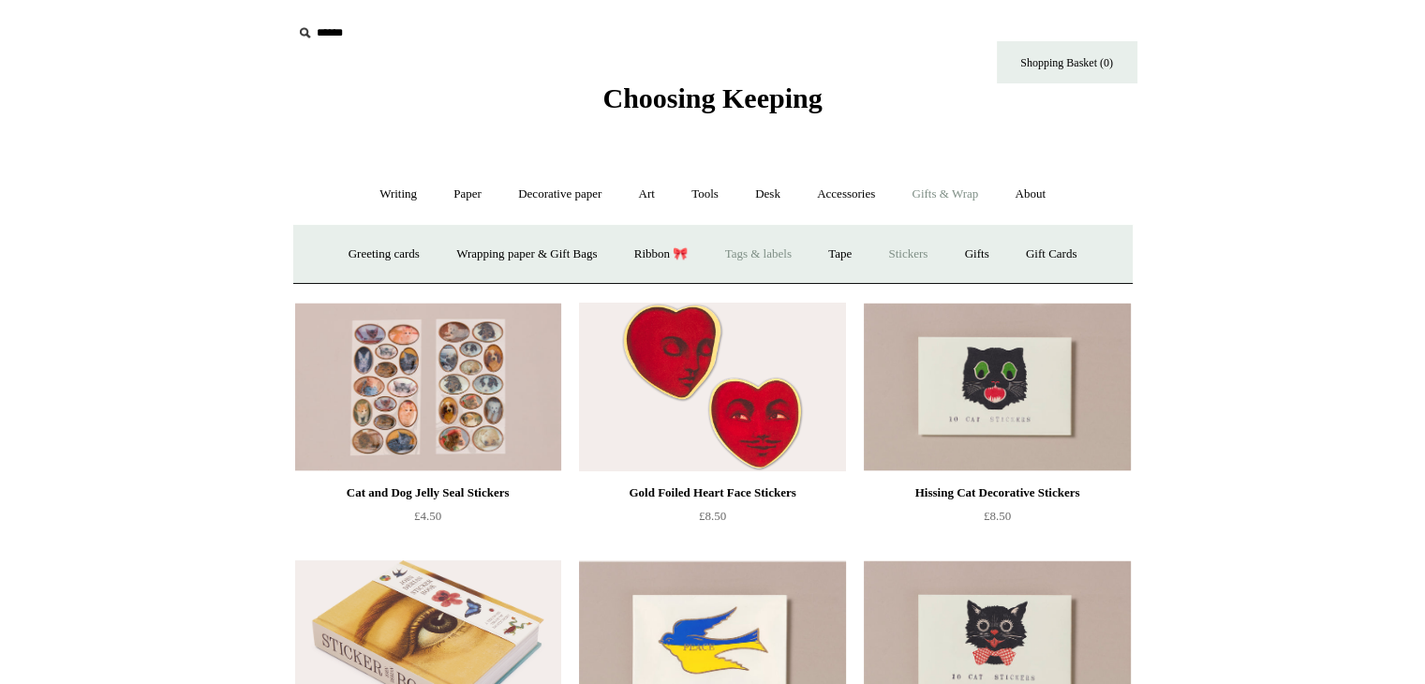
click at [748, 246] on link "Tags & labels" at bounding box center [758, 255] width 100 height 50
